Goal: Information Seeking & Learning: Understand process/instructions

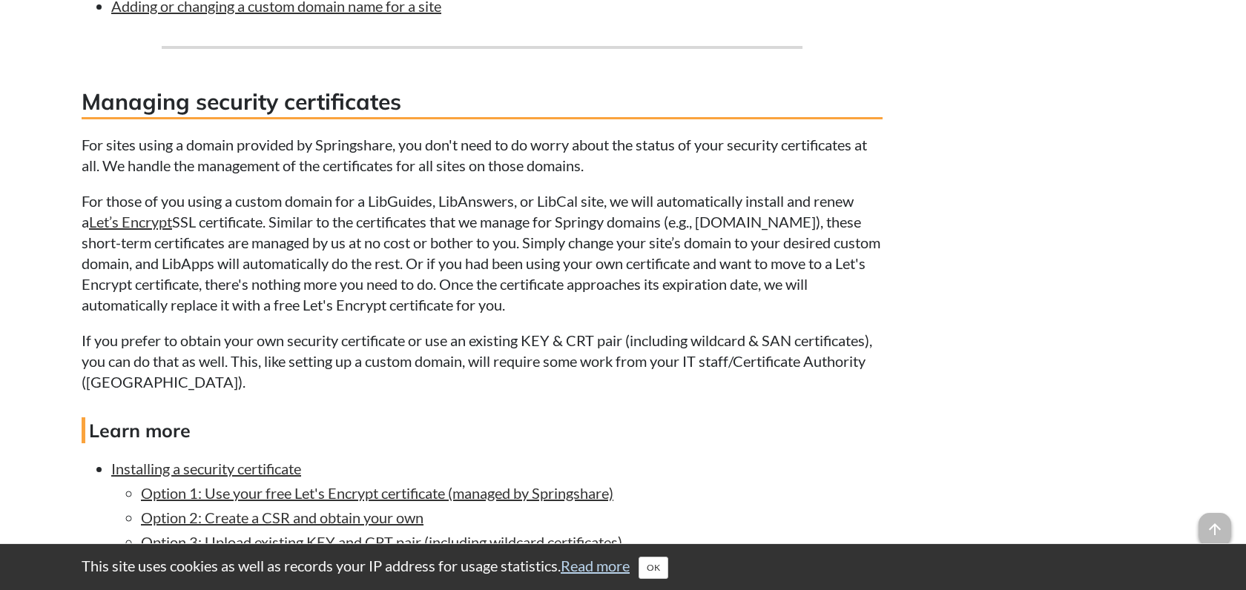
scroll to position [1335, 0]
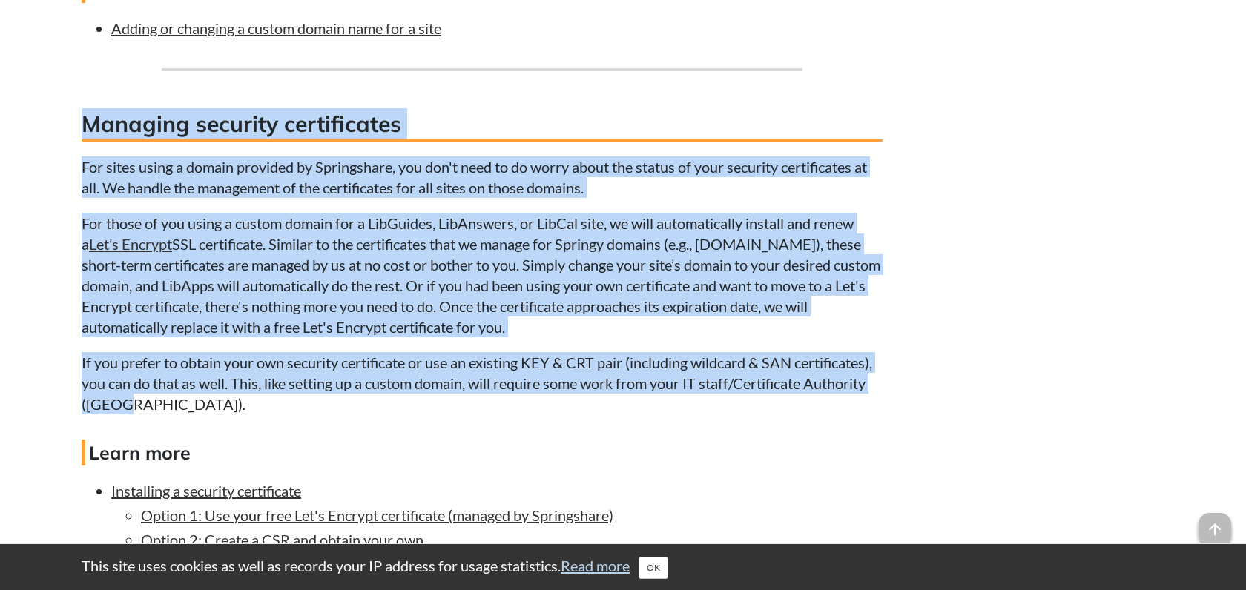
drag, startPoint x: 85, startPoint y: 128, endPoint x: 208, endPoint y: 401, distance: 299.7
drag, startPoint x: 208, startPoint y: 401, endPoint x: 294, endPoint y: 248, distance: 175.0
copy div "Managing security certificates For sites using a domain provided by Springshare…"
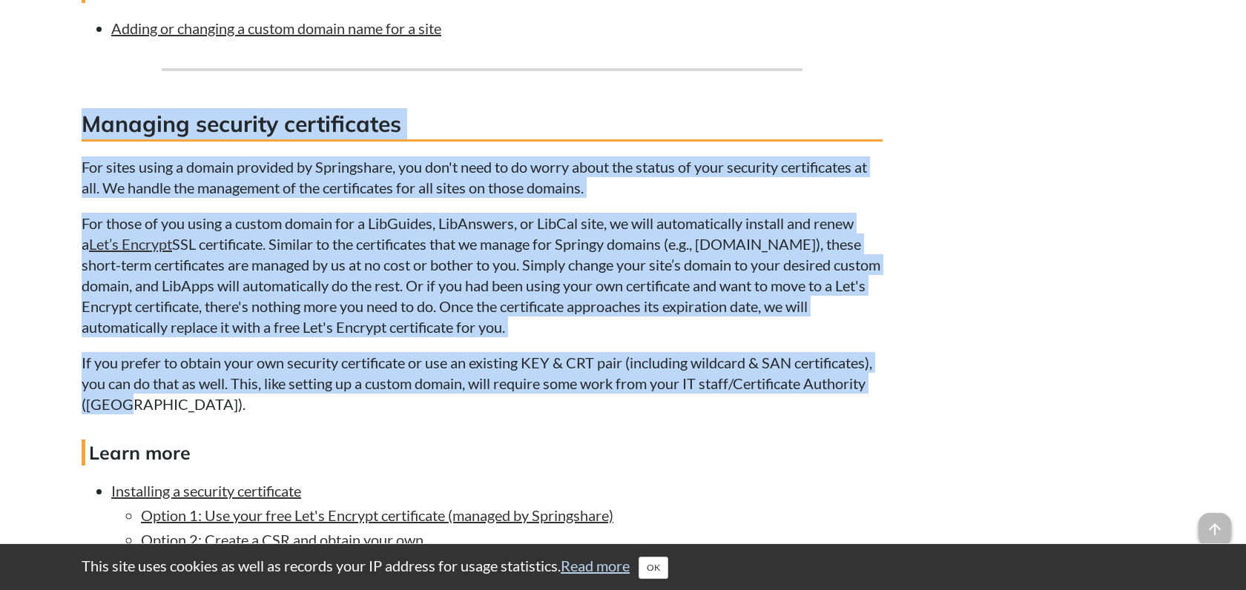
copy div "Managing security certificates For sites using a domain provided by Springshare…"
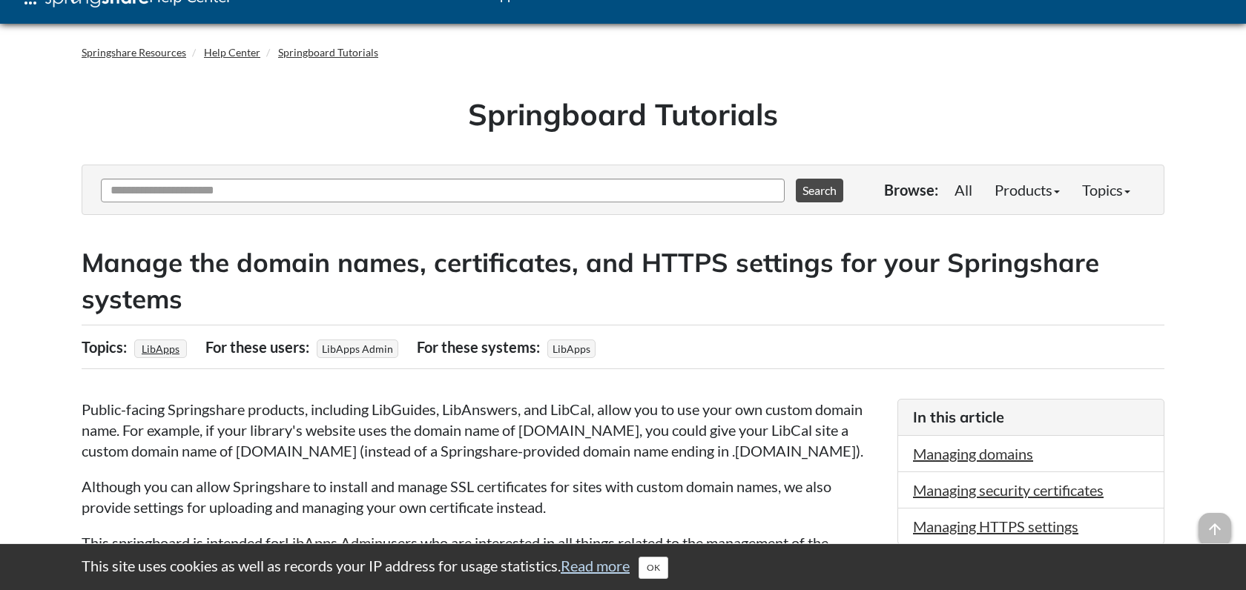
scroll to position [0, 0]
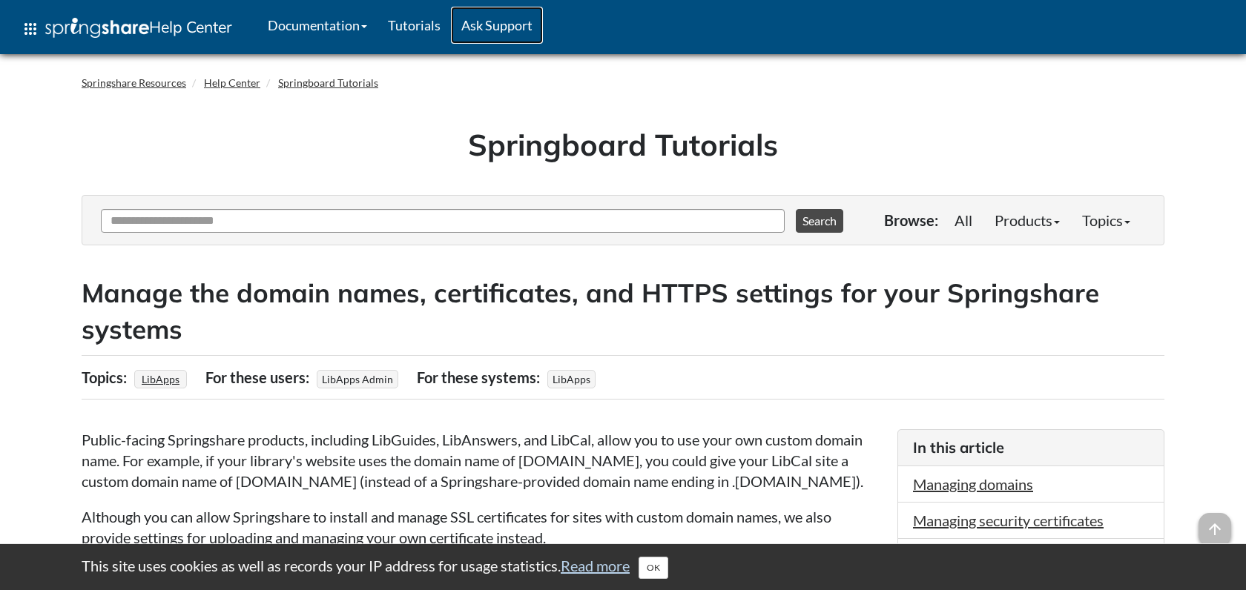
click at [493, 27] on link "Ask Support" at bounding box center [497, 25] width 92 height 37
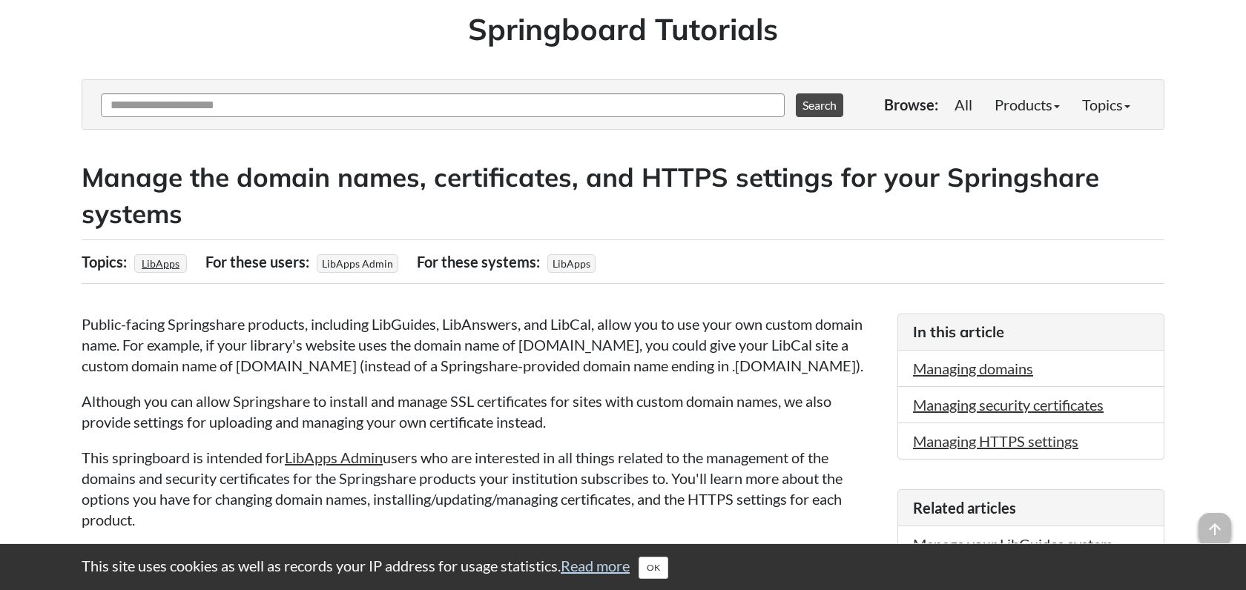
scroll to position [148, 0]
